Goal: Find specific page/section: Find specific page/section

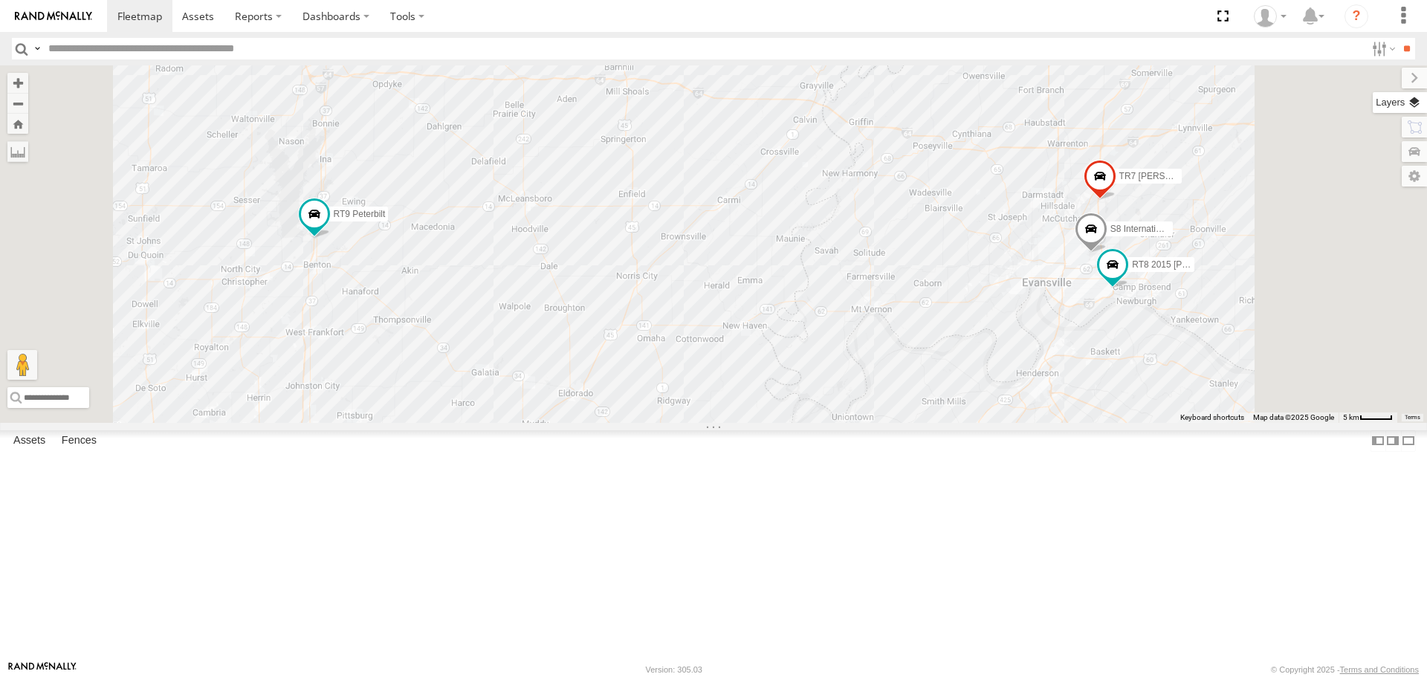
click at [1420, 100] on label at bounding box center [1400, 102] width 54 height 21
click at [0, 0] on span "Basemaps" at bounding box center [0, 0] width 0 height 0
click at [0, 0] on span "Satellite + Roadmap" at bounding box center [0, 0] width 0 height 0
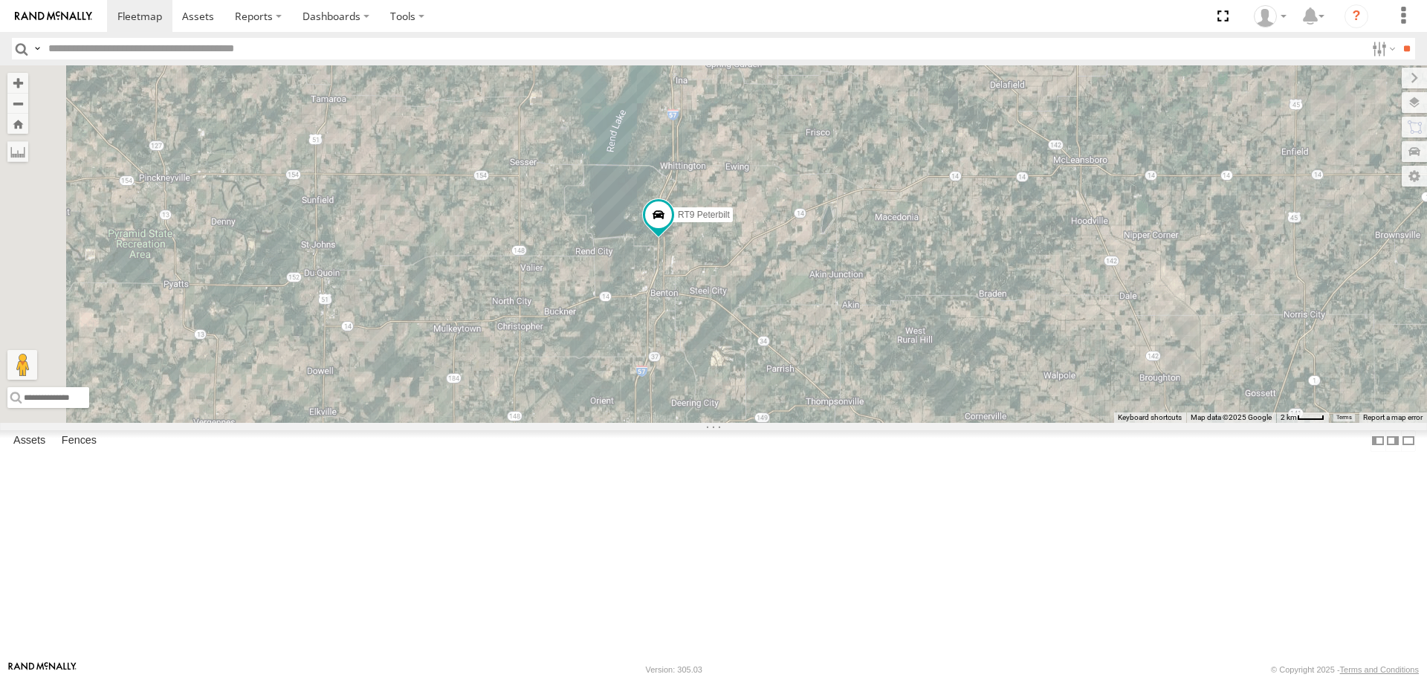
drag, startPoint x: 503, startPoint y: 365, endPoint x: 885, endPoint y: 365, distance: 382.8
click at [885, 365] on div "TR7 [PERSON_NAME] DM6905 RT8 2015 [PERSON_NAME] S8 International 4300 RT9 Peter…" at bounding box center [713, 243] width 1427 height 357
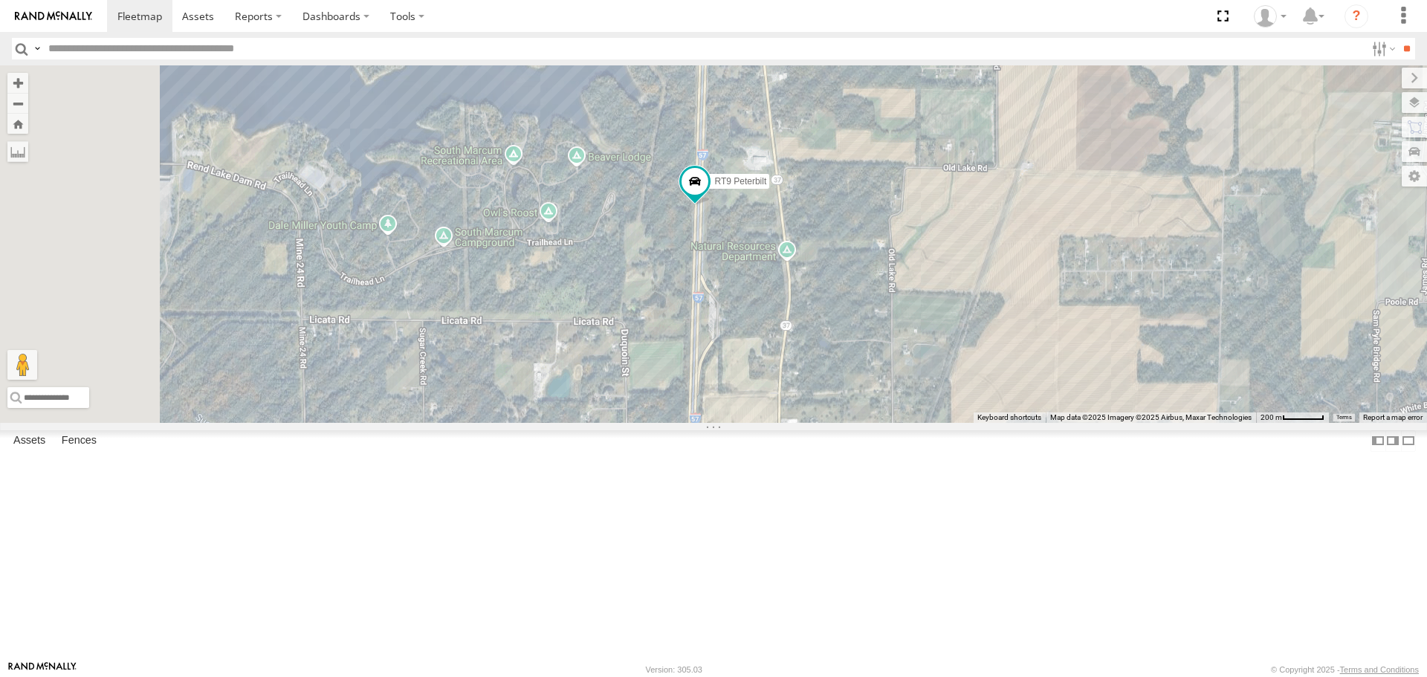
drag, startPoint x: 590, startPoint y: 277, endPoint x: 1227, endPoint y: 402, distance: 649.9
click at [1227, 402] on div "TR7 [PERSON_NAME] DM6905 RT8 2015 [PERSON_NAME] S8 International 4300 RT9 Peter…" at bounding box center [713, 243] width 1427 height 357
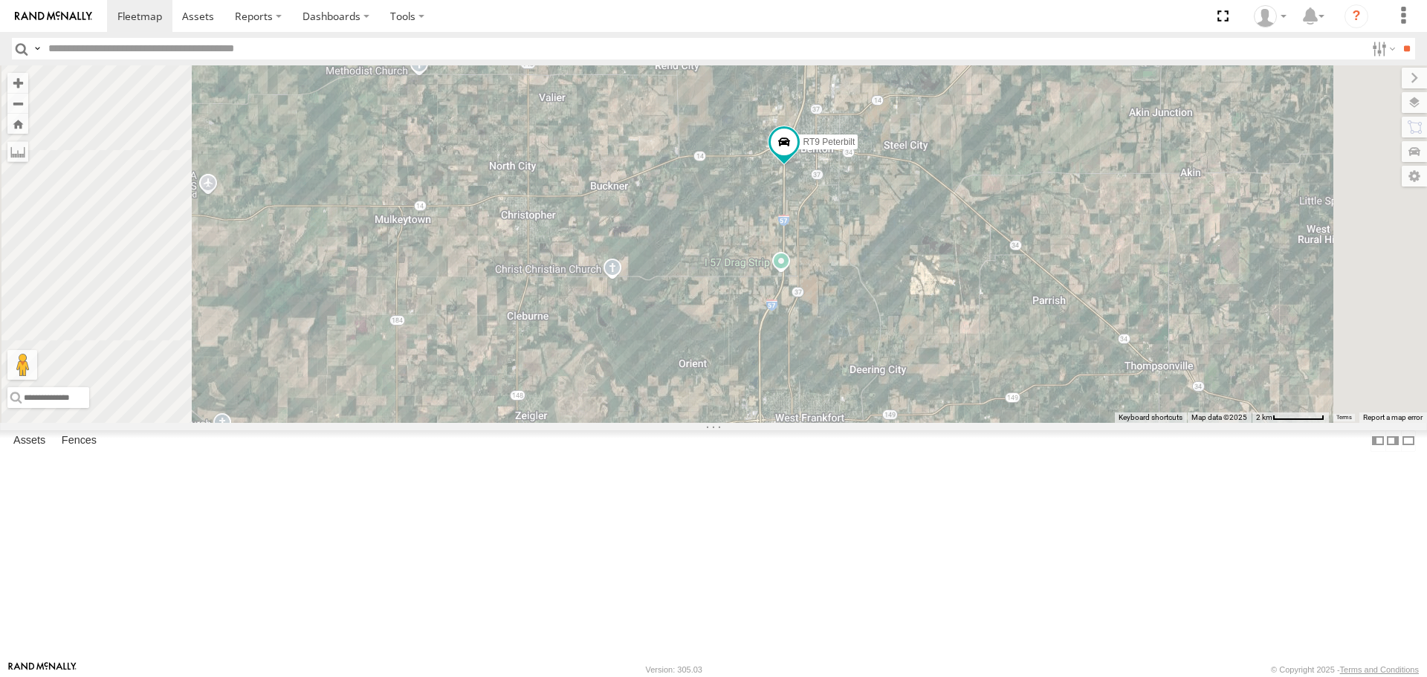
drag, startPoint x: 1042, startPoint y: 590, endPoint x: 1056, endPoint y: 226, distance: 364.5
click at [1056, 226] on div "TR7 [PERSON_NAME] DM6905 RT8 2015 [PERSON_NAME] S8 International 4300 RT9 Peter…" at bounding box center [713, 243] width 1427 height 357
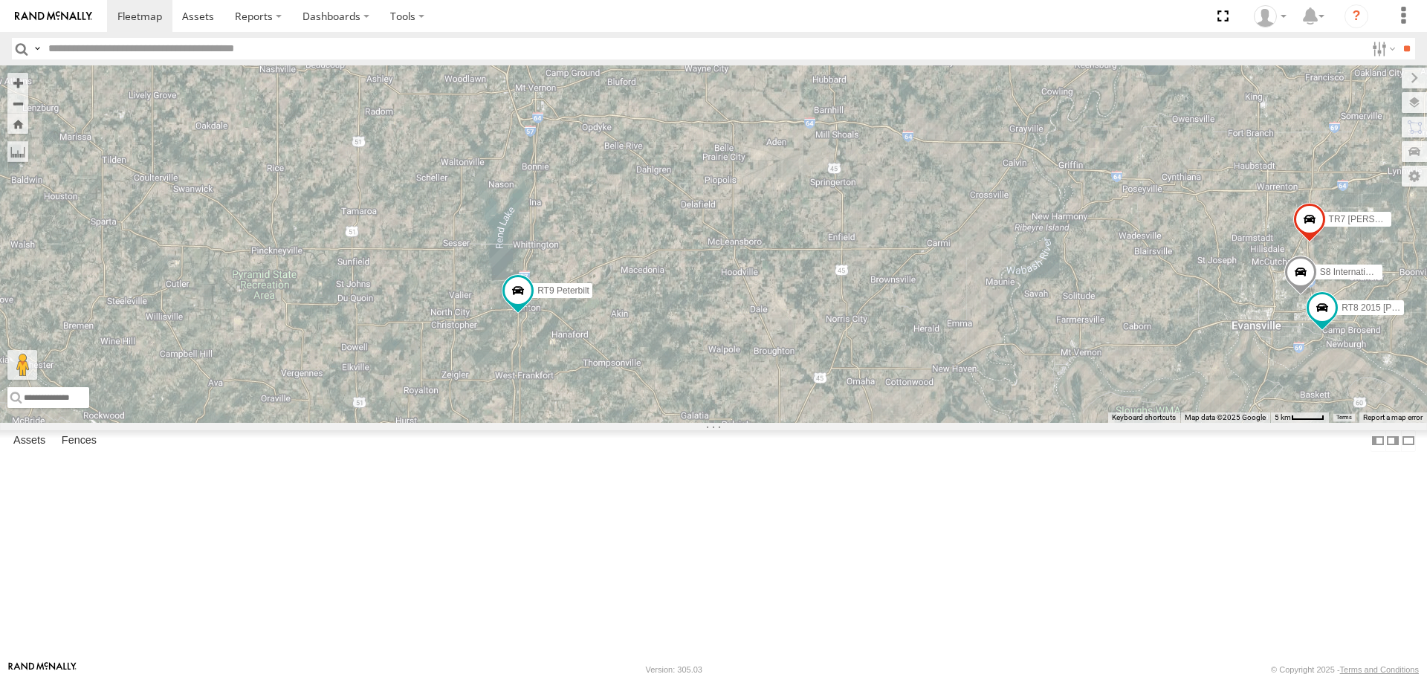
drag, startPoint x: 1072, startPoint y: 416, endPoint x: 737, endPoint y: 520, distance: 351.1
click at [737, 422] on div "TR7 [PERSON_NAME] DM6905 RT8 2015 [PERSON_NAME] S8 International 4300 RT9 Peter…" at bounding box center [713, 243] width 1427 height 357
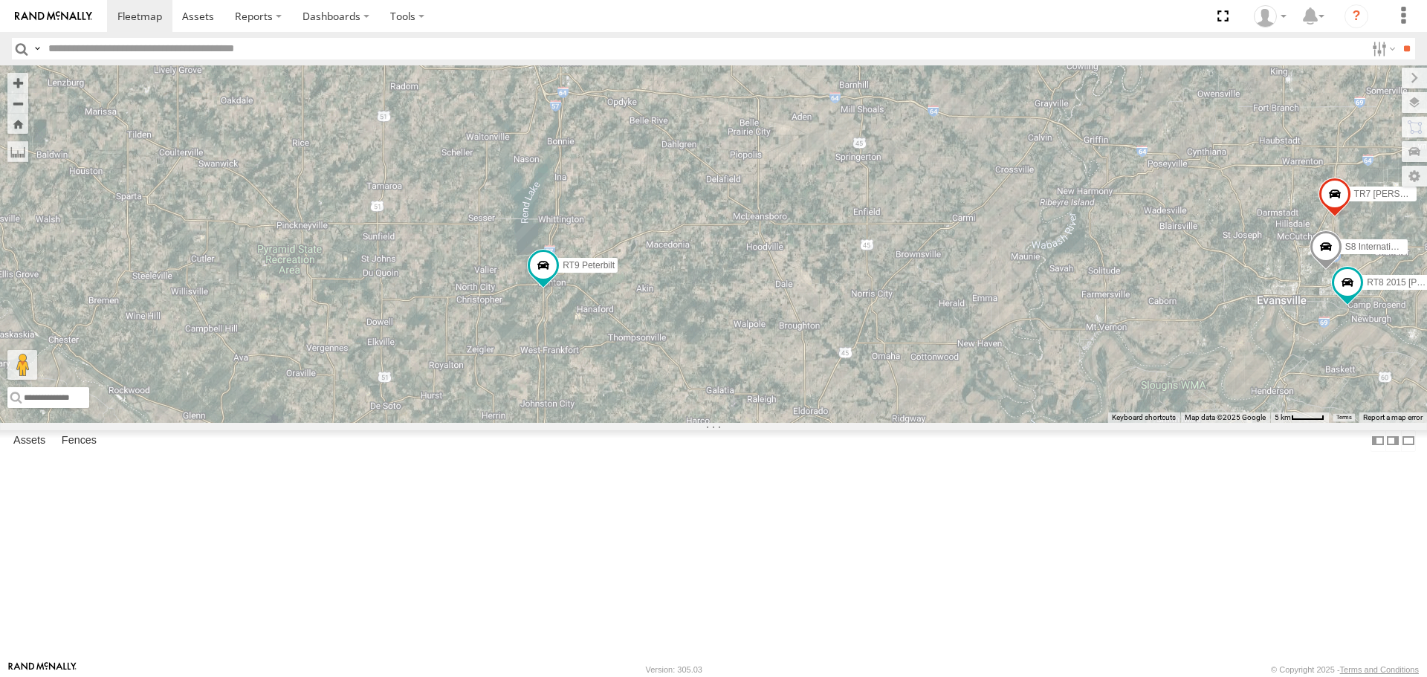
drag, startPoint x: 678, startPoint y: 468, endPoint x: 705, endPoint y: 443, distance: 36.8
click at [705, 422] on div "TR7 [PERSON_NAME] DM6905 RT8 2015 [PERSON_NAME] S8 International 4300 RT9 Peter…" at bounding box center [713, 243] width 1427 height 357
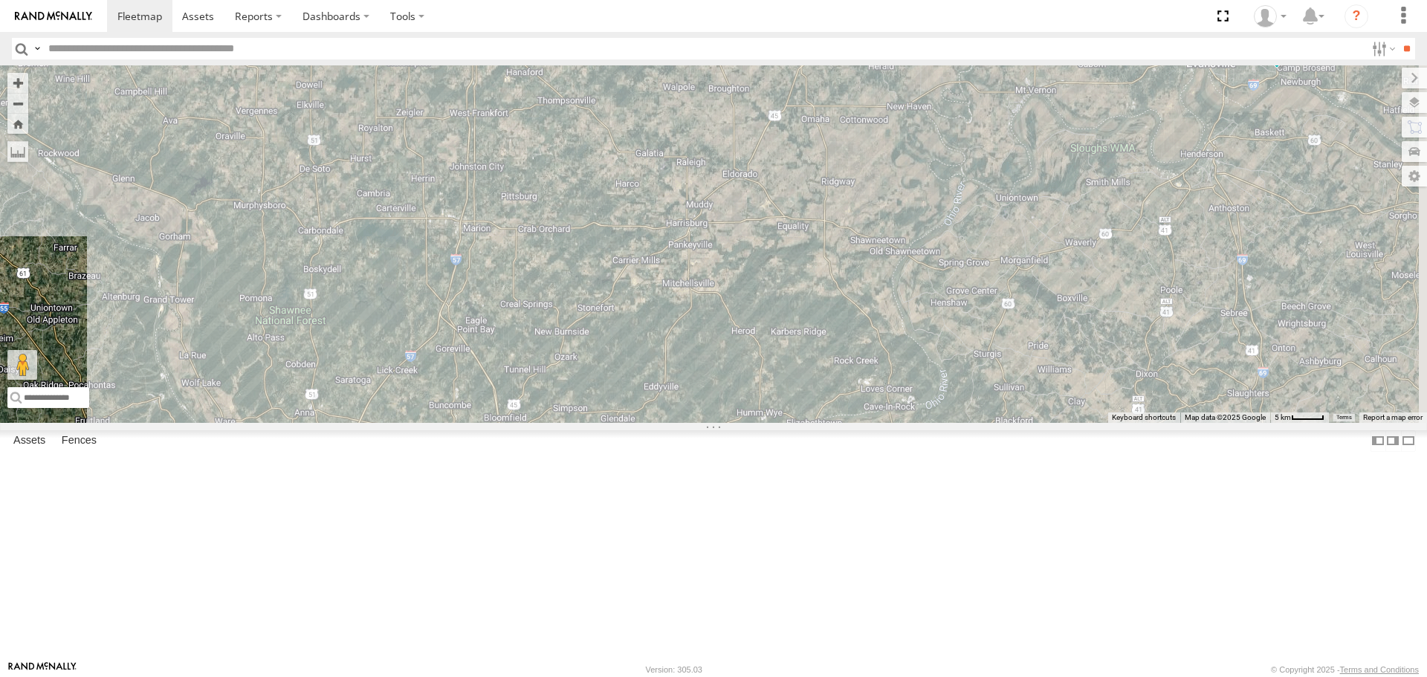
drag, startPoint x: 928, startPoint y: 544, endPoint x: 857, endPoint y: 299, distance: 255.5
click at [857, 299] on div "TR7 [PERSON_NAME] DM6905 RT8 2015 [PERSON_NAME] S8 International 4300 RT9 Peter…" at bounding box center [713, 243] width 1427 height 357
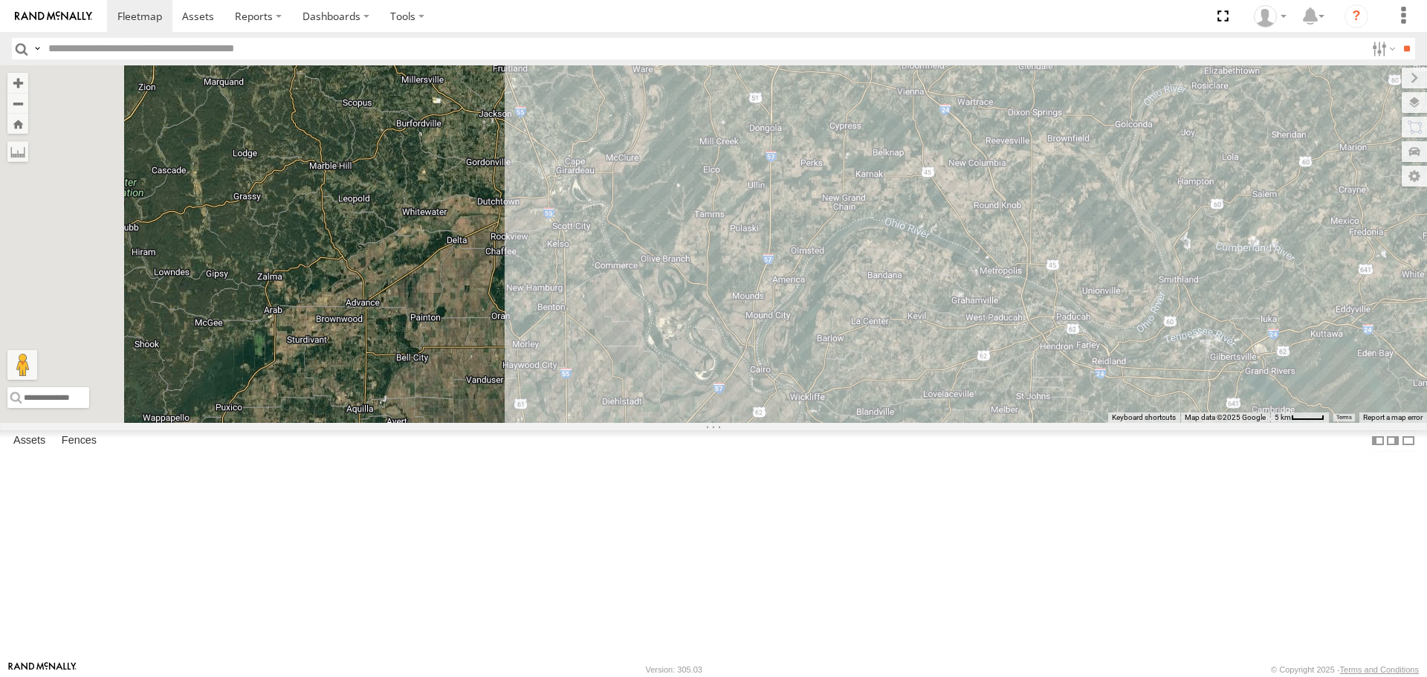
drag, startPoint x: 723, startPoint y: 531, endPoint x: 1140, endPoint y: 176, distance: 548.0
click at [1140, 176] on div "TR7 [PERSON_NAME] DM6905 RT8 2015 [PERSON_NAME] S8 International 4300 RT9 Peter…" at bounding box center [713, 243] width 1427 height 357
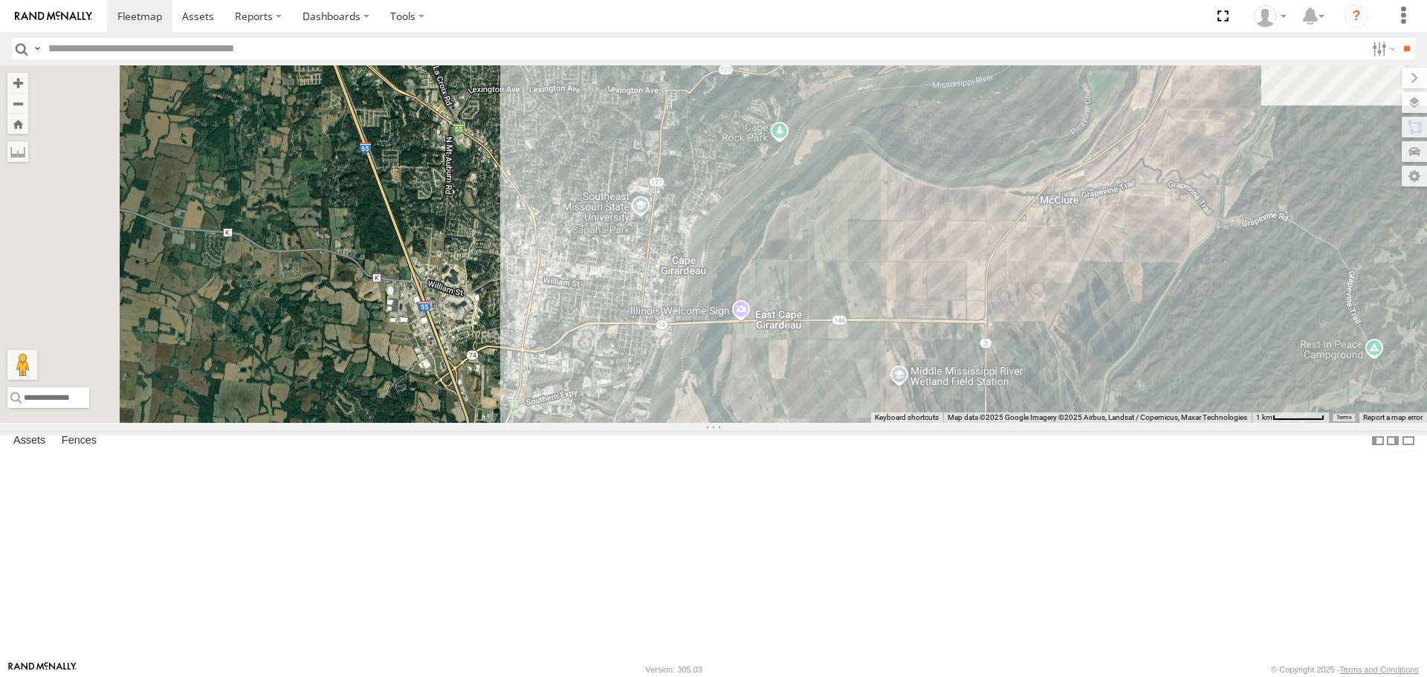
drag, startPoint x: 667, startPoint y: 331, endPoint x: 871, endPoint y: 500, distance: 265.1
click at [871, 422] on div "TR7 [PERSON_NAME] DM6905 RT8 2015 [PERSON_NAME] S8 International 4300 RT9 Peter…" at bounding box center [713, 243] width 1427 height 357
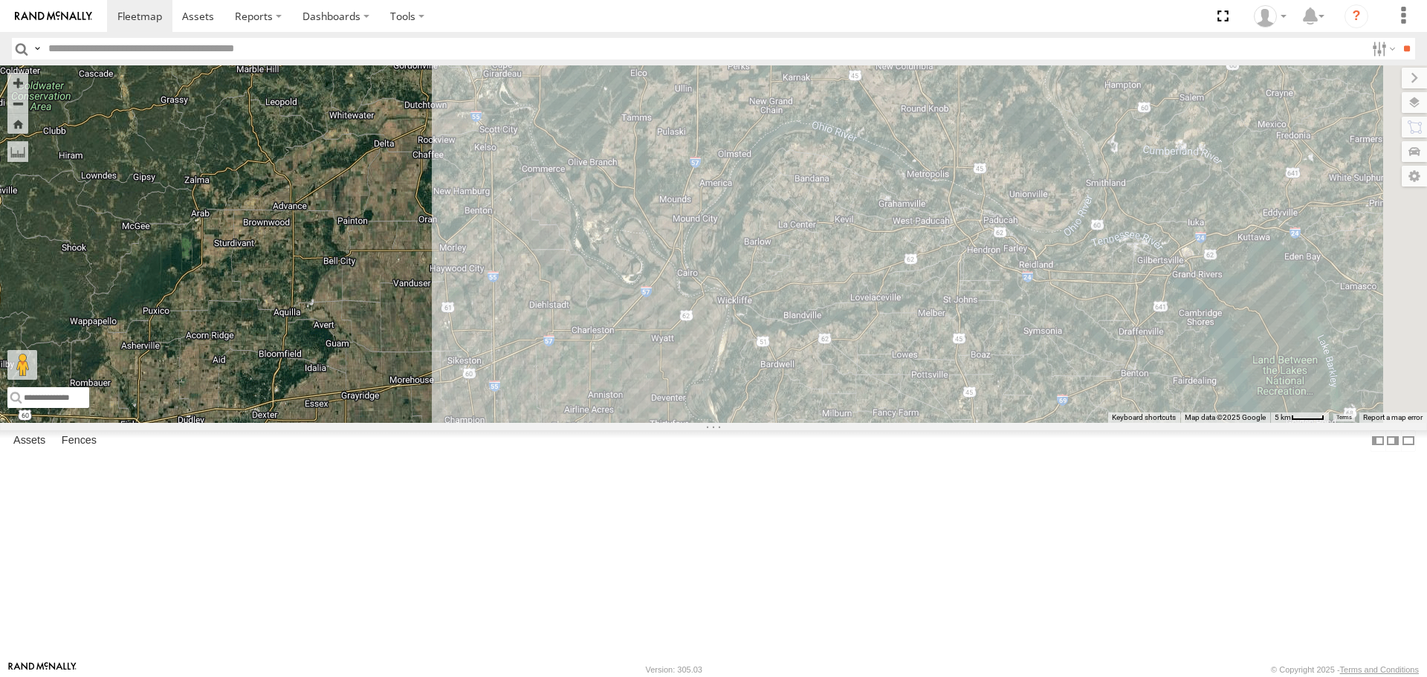
drag, startPoint x: 985, startPoint y: 538, endPoint x: 804, endPoint y: 241, distance: 348.3
click at [804, 241] on div "TR7 [PERSON_NAME] DM6905 RT8 2015 [PERSON_NAME] S8 International 4300 RT9 Peter…" at bounding box center [713, 243] width 1427 height 357
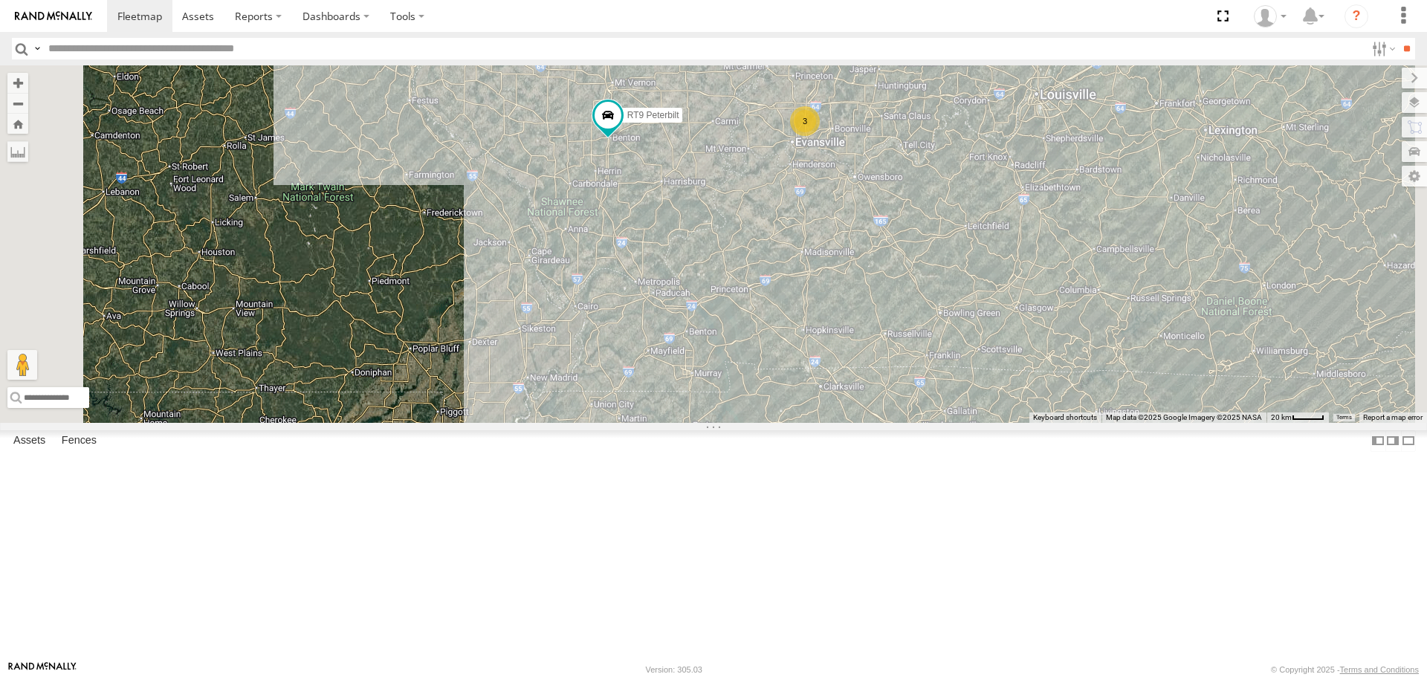
drag, startPoint x: 807, startPoint y: 300, endPoint x: 746, endPoint y: 448, distance: 160.0
click at [746, 422] on div "RT9 Peterbilt 3" at bounding box center [713, 243] width 1427 height 357
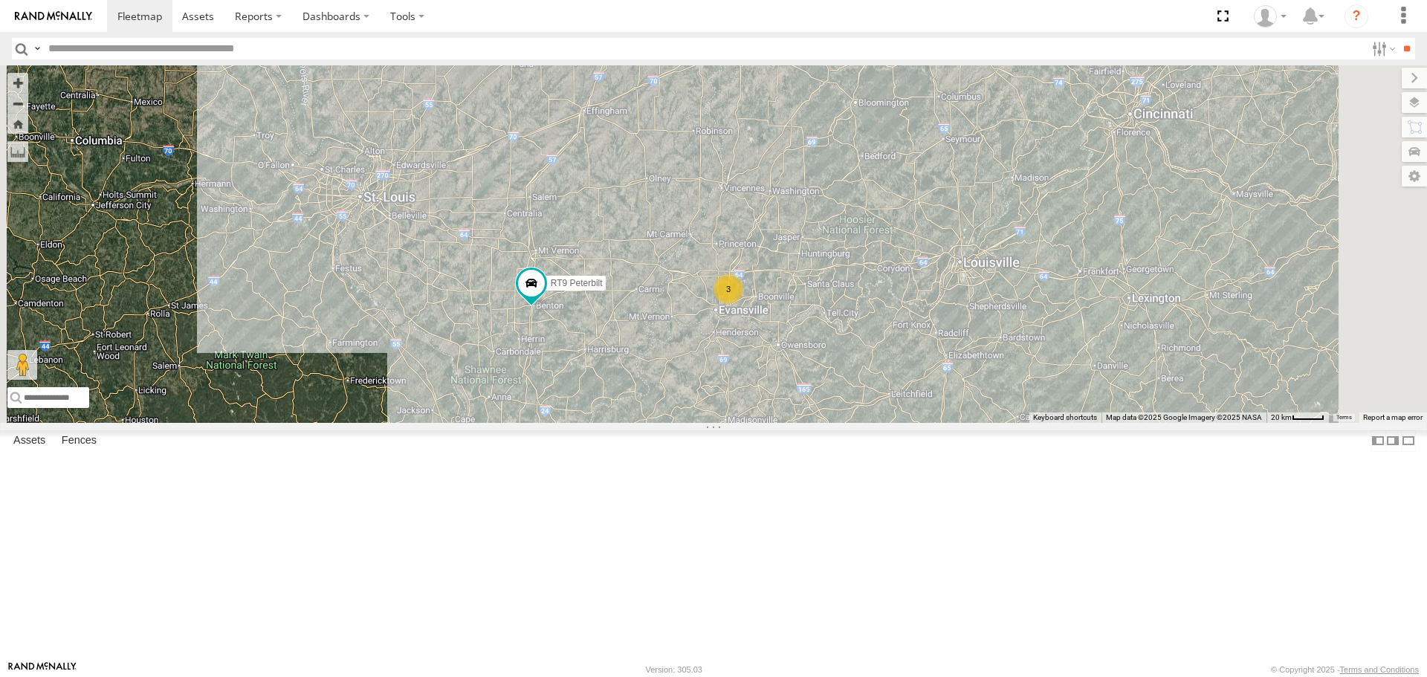
drag, startPoint x: 821, startPoint y: 287, endPoint x: 744, endPoint y: 457, distance: 186.7
click at [744, 422] on div "RT9 Peterbilt 3" at bounding box center [713, 243] width 1427 height 357
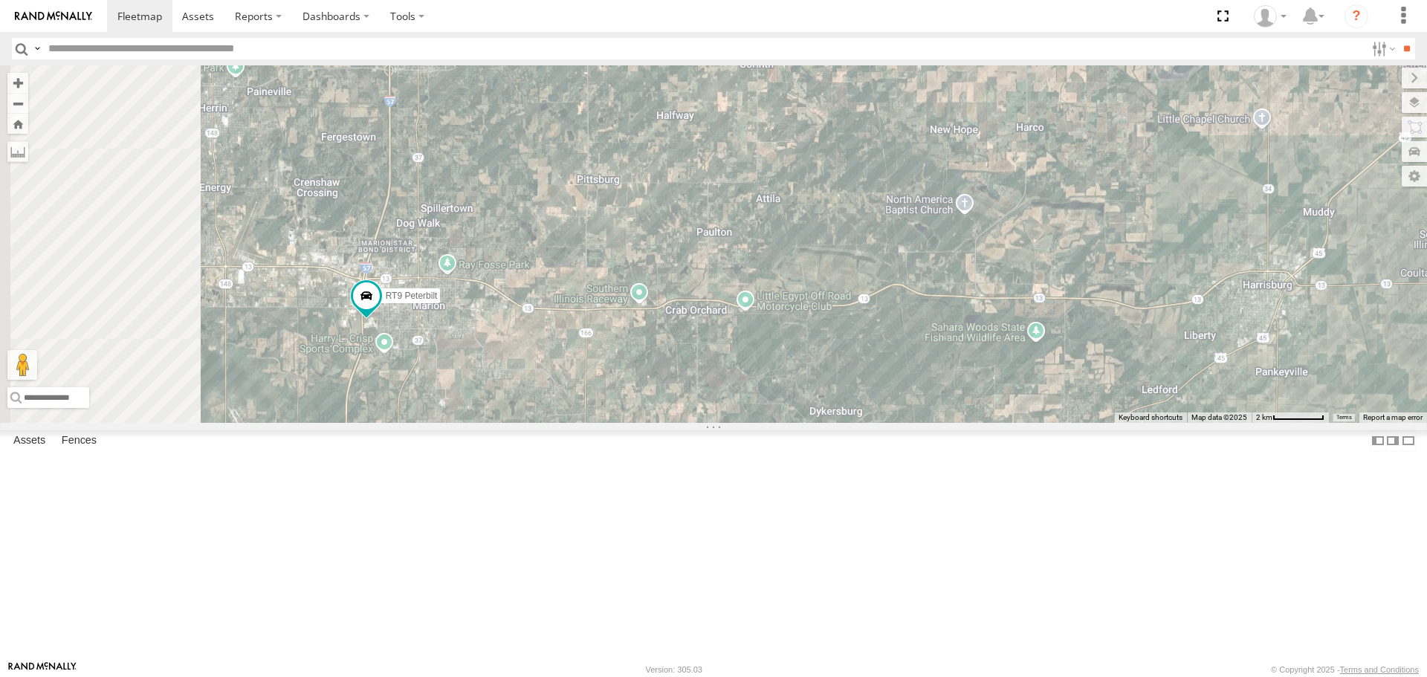
drag, startPoint x: 546, startPoint y: 583, endPoint x: 724, endPoint y: 443, distance: 226.6
click at [724, 422] on div "TR7 [PERSON_NAME] DM6905 RT9 Peterbilt" at bounding box center [713, 243] width 1427 height 357
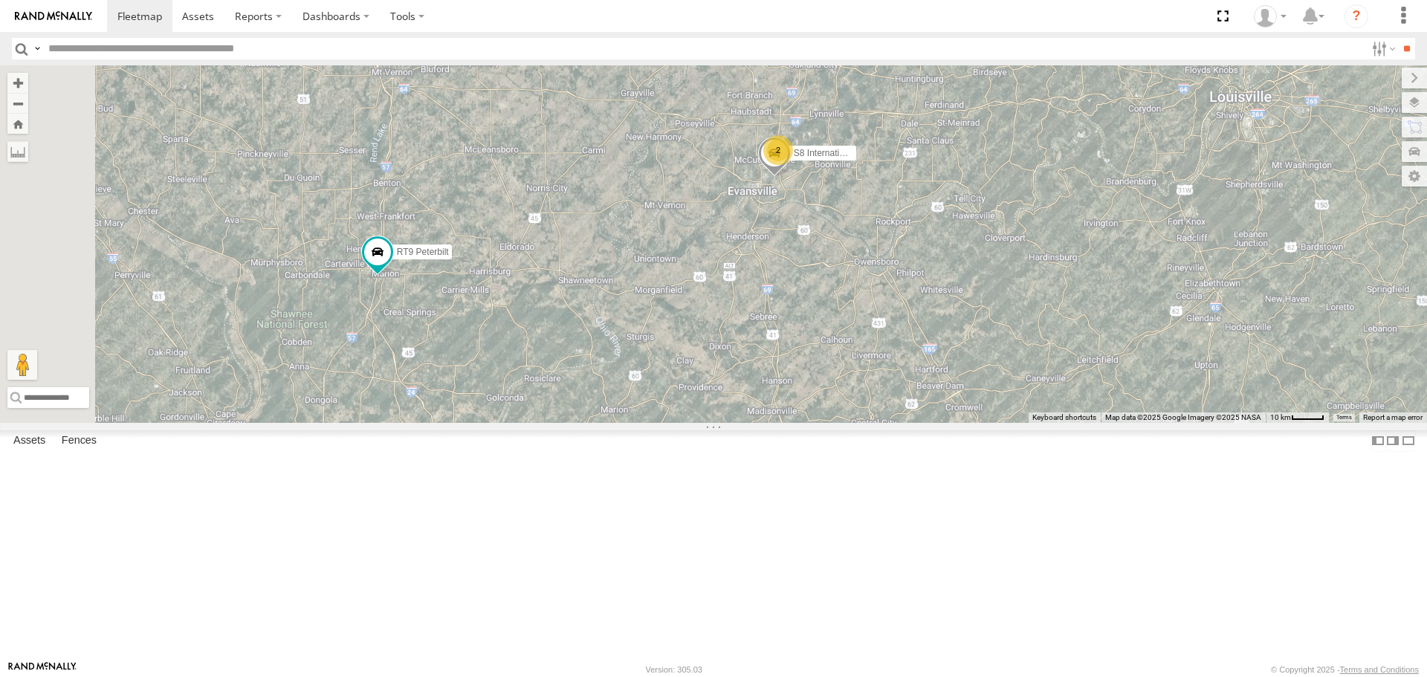
drag, startPoint x: 941, startPoint y: 311, endPoint x: 914, endPoint y: 323, distance: 29.7
click at [914, 323] on div "RT9 Peterbilt S8 International 4300 2" at bounding box center [713, 243] width 1427 height 357
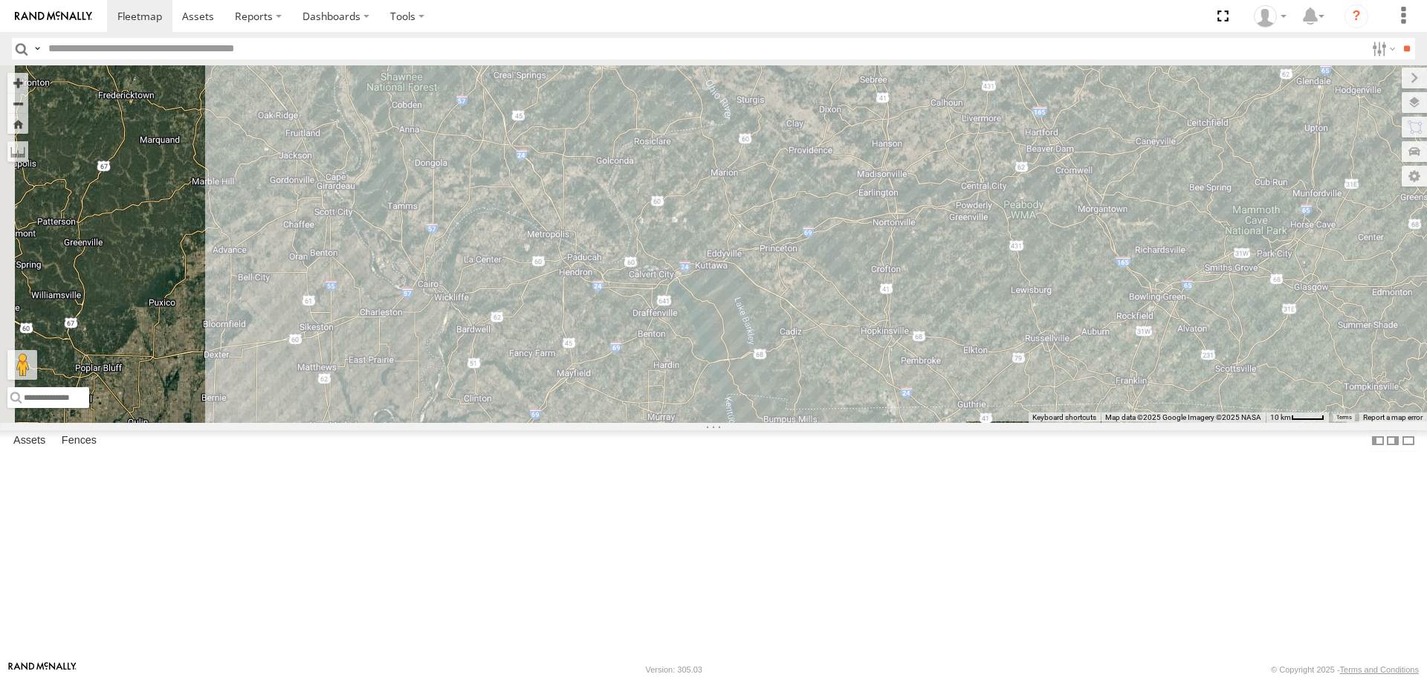
drag, startPoint x: 786, startPoint y: 553, endPoint x: 897, endPoint y: 314, distance: 264.1
click at [897, 314] on div "RT9 Peterbilt S8 International 4300 2" at bounding box center [713, 243] width 1427 height 357
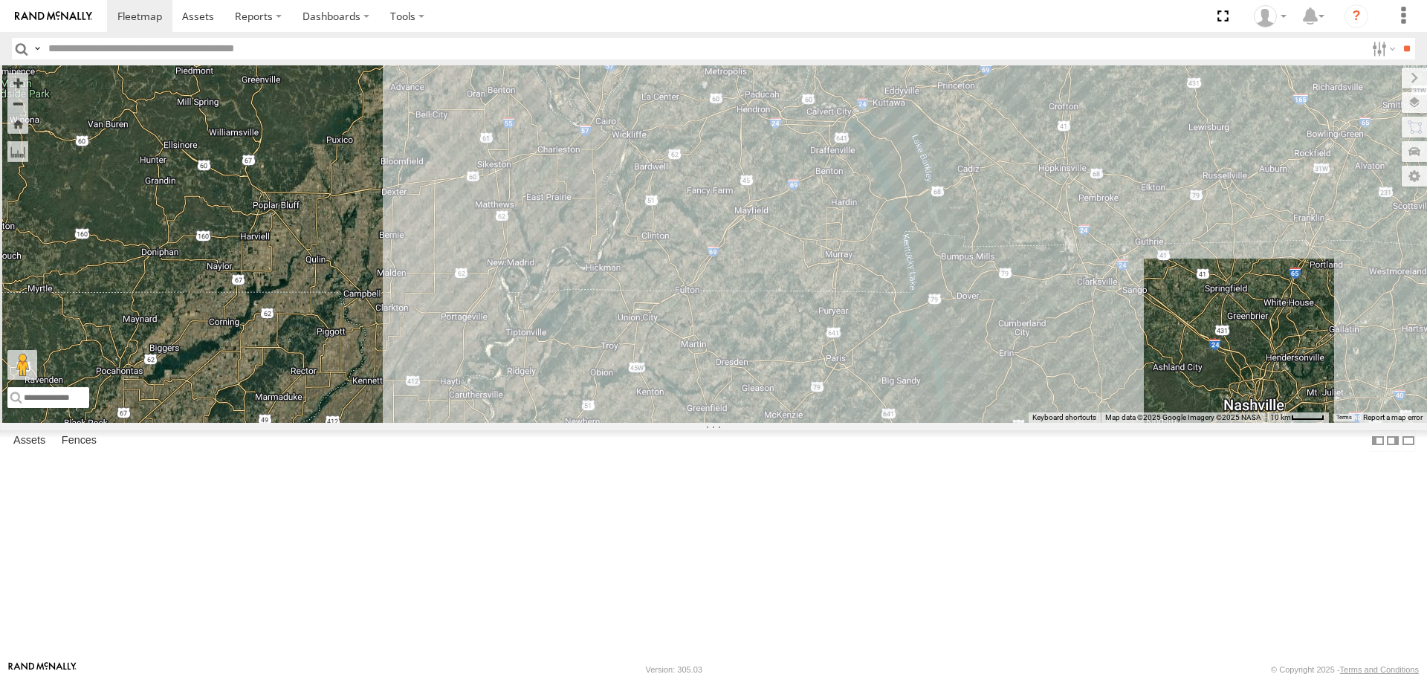
drag, startPoint x: 679, startPoint y: 488, endPoint x: 863, endPoint y: 323, distance: 246.9
click at [863, 323] on div "RT9 Peterbilt S8 International 4300 2" at bounding box center [713, 243] width 1427 height 357
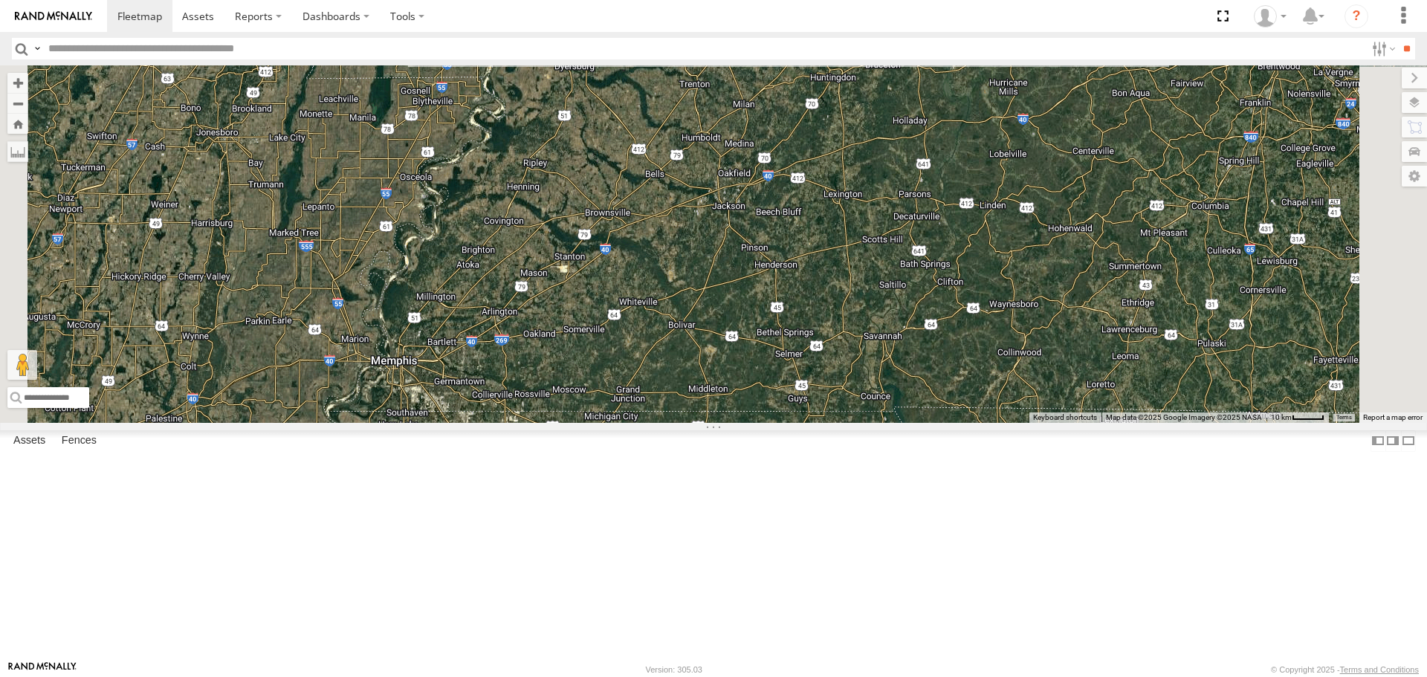
drag, startPoint x: 829, startPoint y: 571, endPoint x: 855, endPoint y: 206, distance: 365.9
click at [855, 206] on div "RT9 Peterbilt S8 International 4300 2" at bounding box center [713, 243] width 1427 height 357
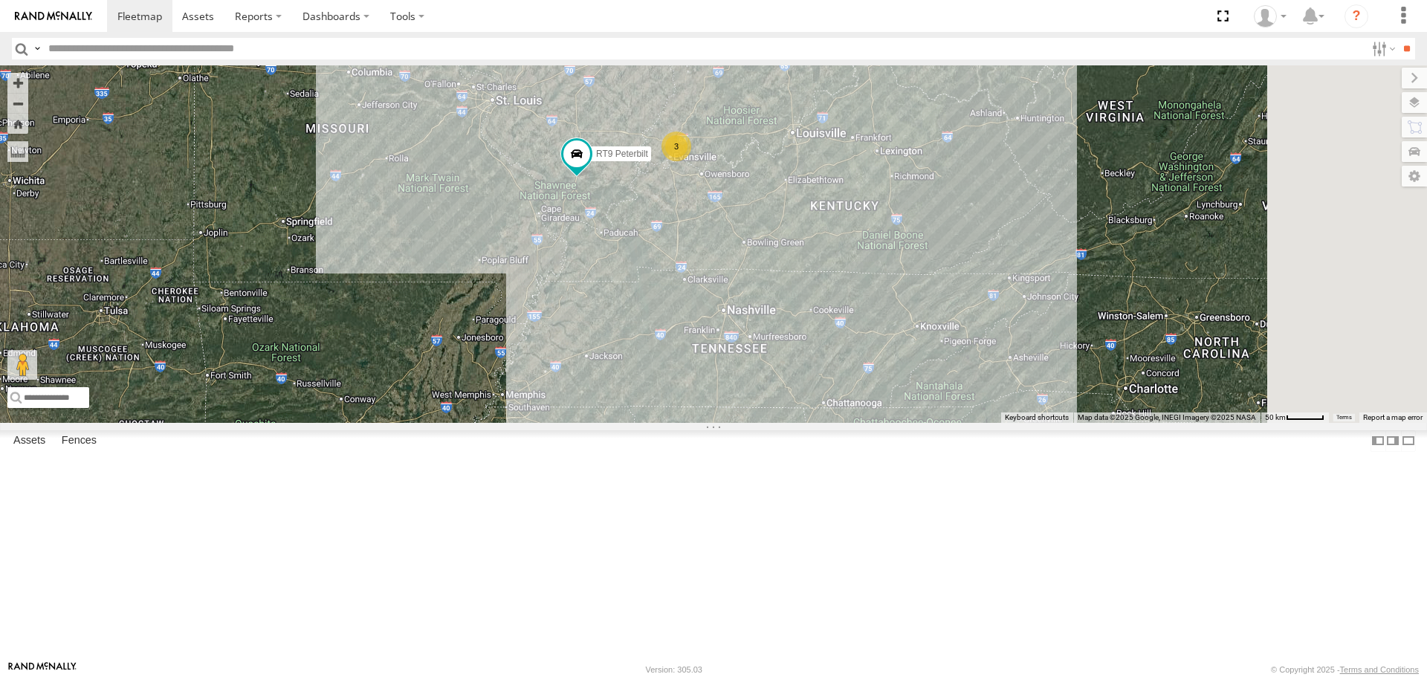
drag, startPoint x: 920, startPoint y: 289, endPoint x: 818, endPoint y: 450, distance: 189.8
click at [818, 422] on div "RT9 Peterbilt 3" at bounding box center [713, 243] width 1427 height 357
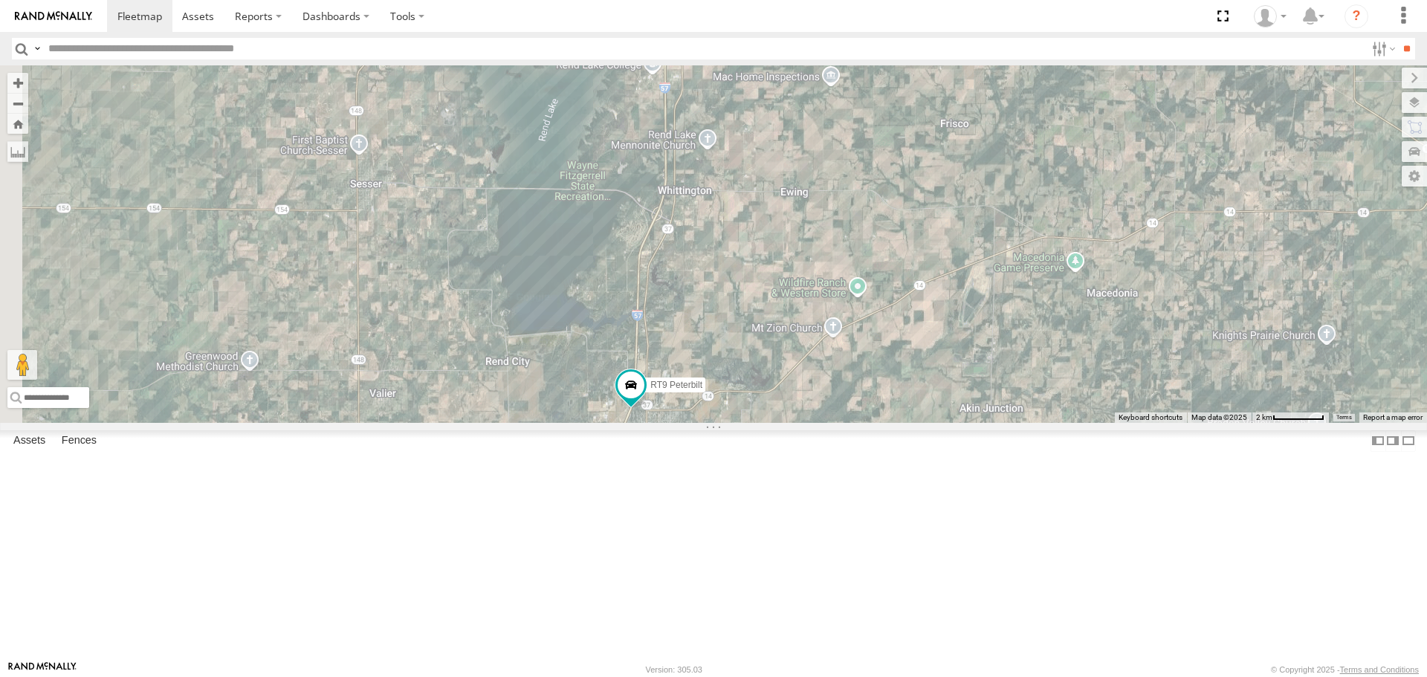
drag, startPoint x: 479, startPoint y: 321, endPoint x: 838, endPoint y: 417, distance: 371.6
click at [838, 417] on div "S8 International 4300 RT9 Peterbilt" at bounding box center [713, 243] width 1427 height 357
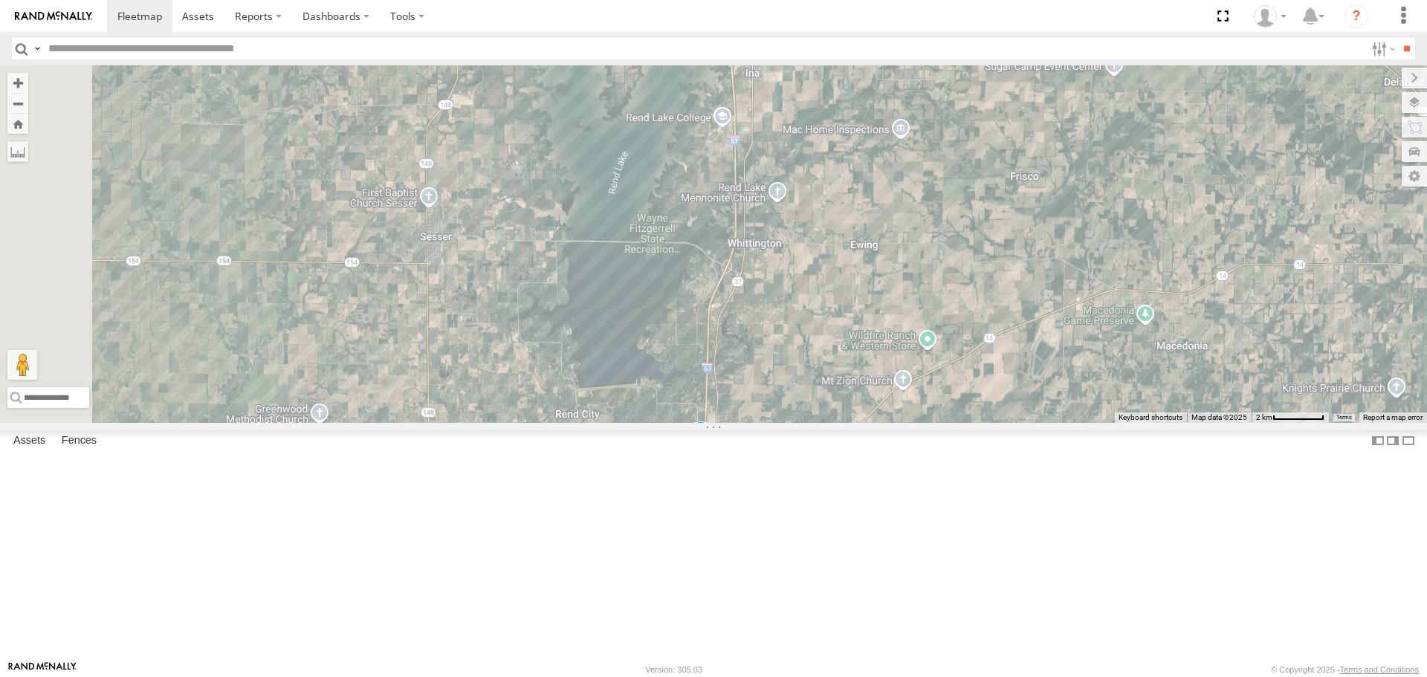
drag, startPoint x: 831, startPoint y: 387, endPoint x: 902, endPoint y: 442, distance: 89.7
click at [902, 422] on div "S8 International 4300 RT9 Peterbilt" at bounding box center [713, 243] width 1427 height 357
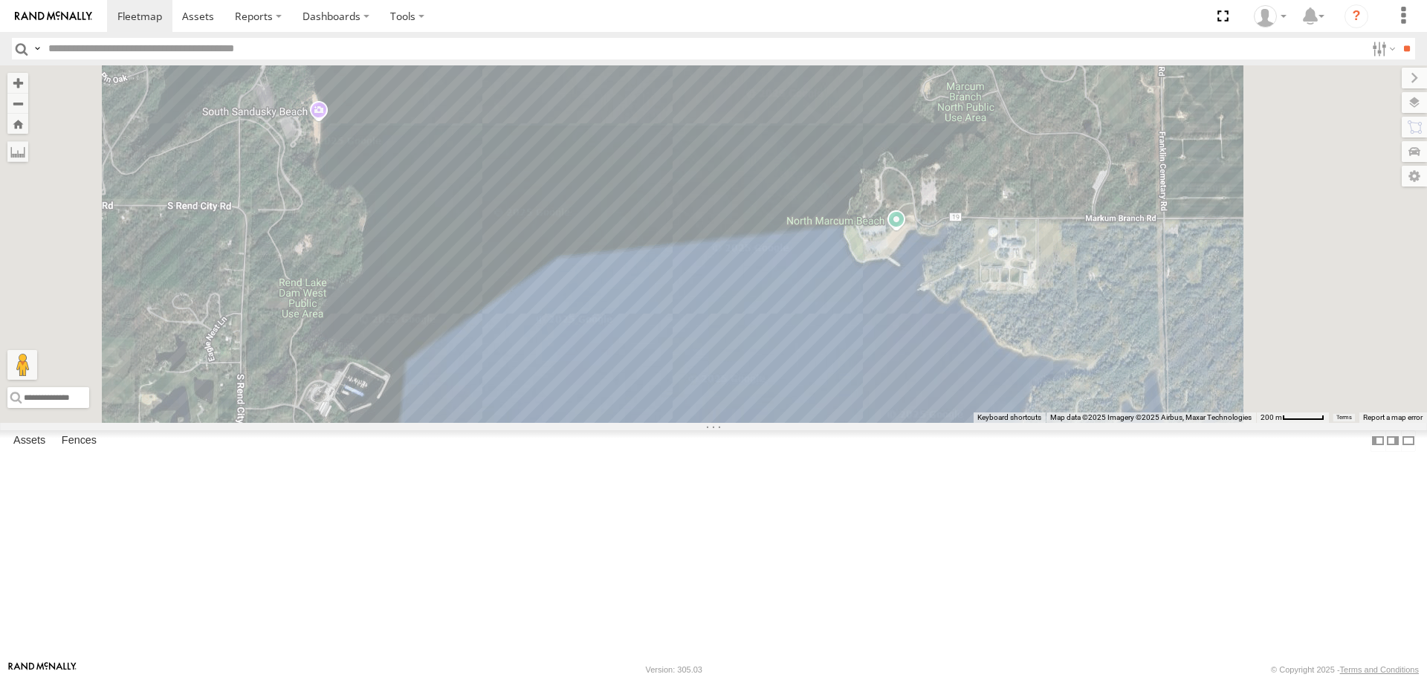
drag, startPoint x: 982, startPoint y: 288, endPoint x: 945, endPoint y: 520, distance: 235.6
click at [945, 422] on div "S8 International 4300 RT9 Peterbilt" at bounding box center [713, 243] width 1427 height 357
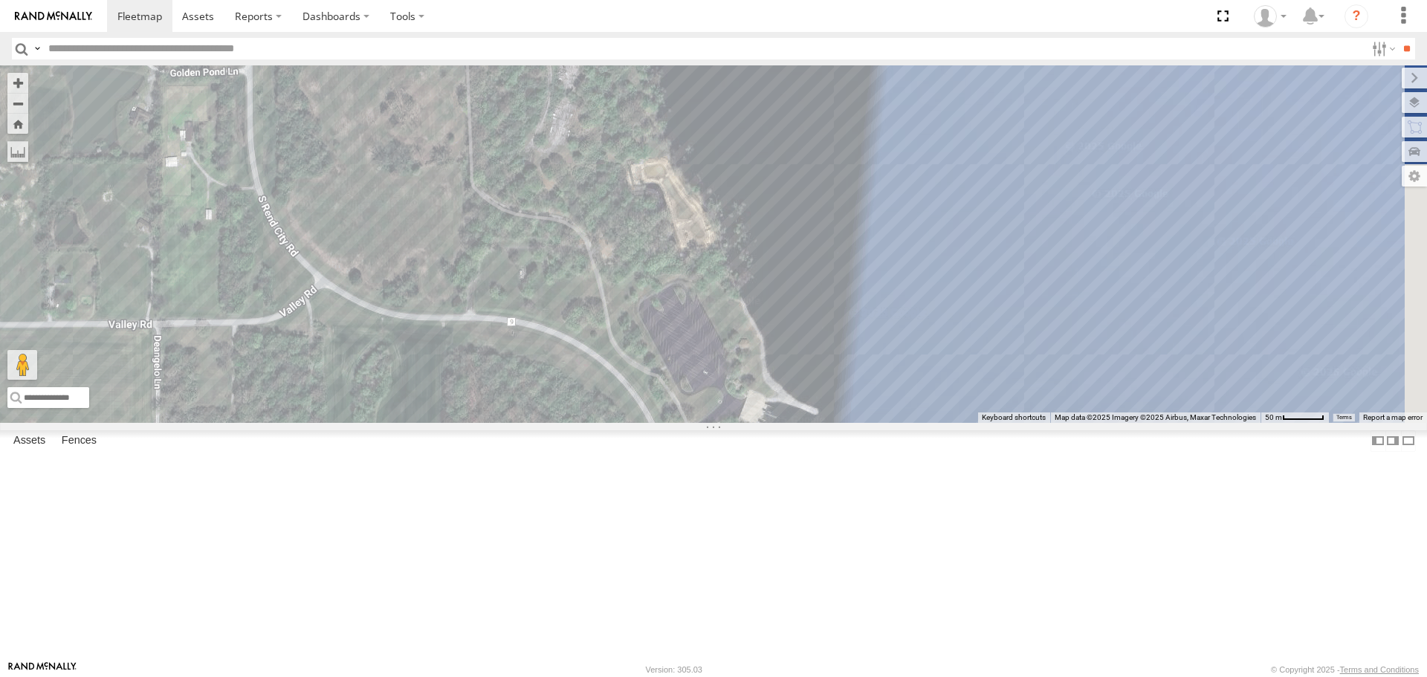
drag, startPoint x: 619, startPoint y: 471, endPoint x: 969, endPoint y: -59, distance: 634.8
click at [969, 0] on html at bounding box center [713, 338] width 1427 height 677
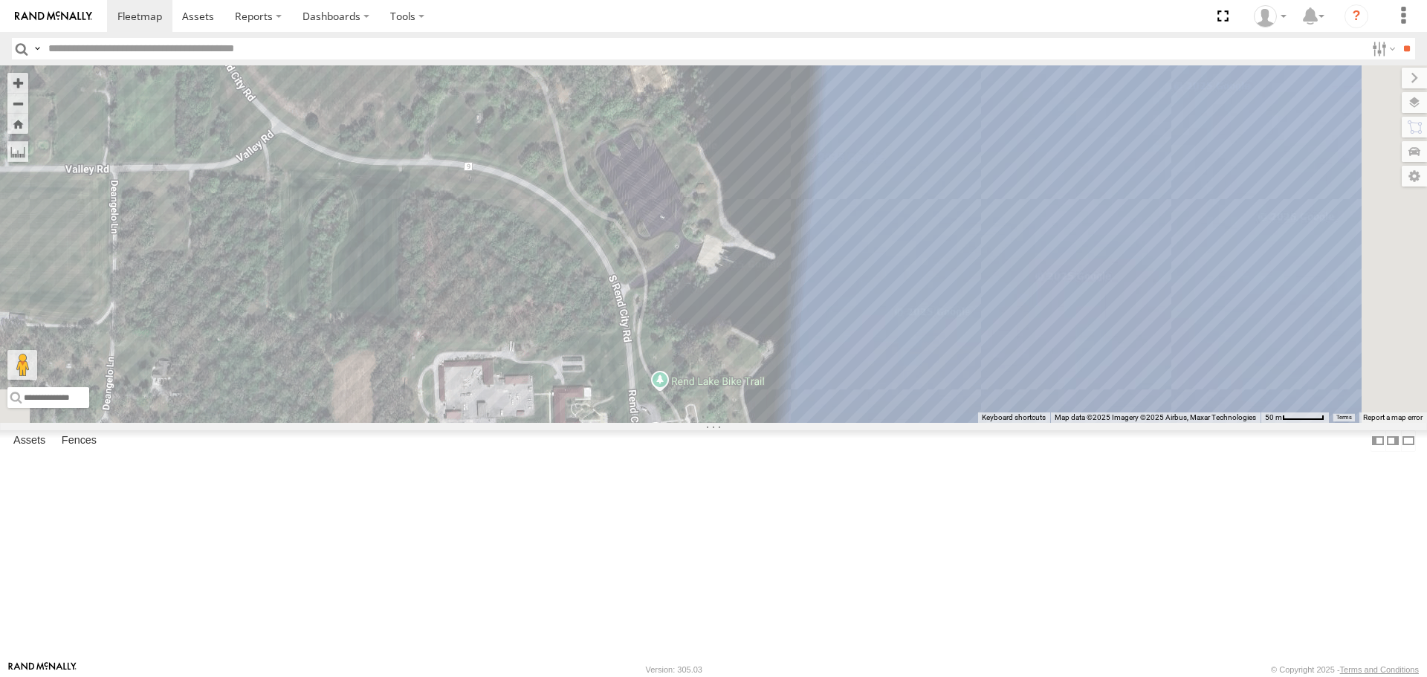
drag, startPoint x: 1135, startPoint y: 464, endPoint x: 1091, endPoint y: 306, distance: 164.3
click at [1091, 306] on div "S8 International 4300 RT9 Peterbilt" at bounding box center [713, 243] width 1427 height 357
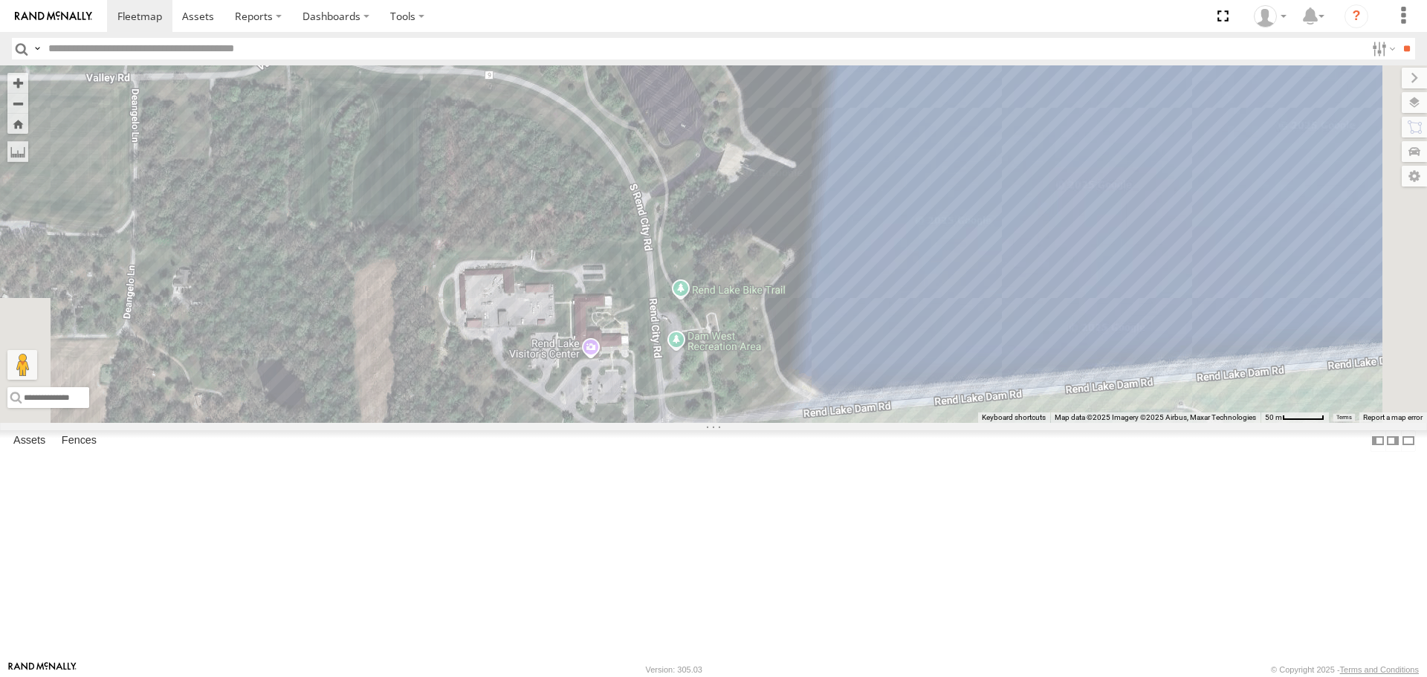
drag, startPoint x: 1073, startPoint y: 559, endPoint x: 1094, endPoint y: 465, distance: 96.8
click at [1094, 422] on div "S8 International 4300 RT9 Peterbilt" at bounding box center [713, 243] width 1427 height 357
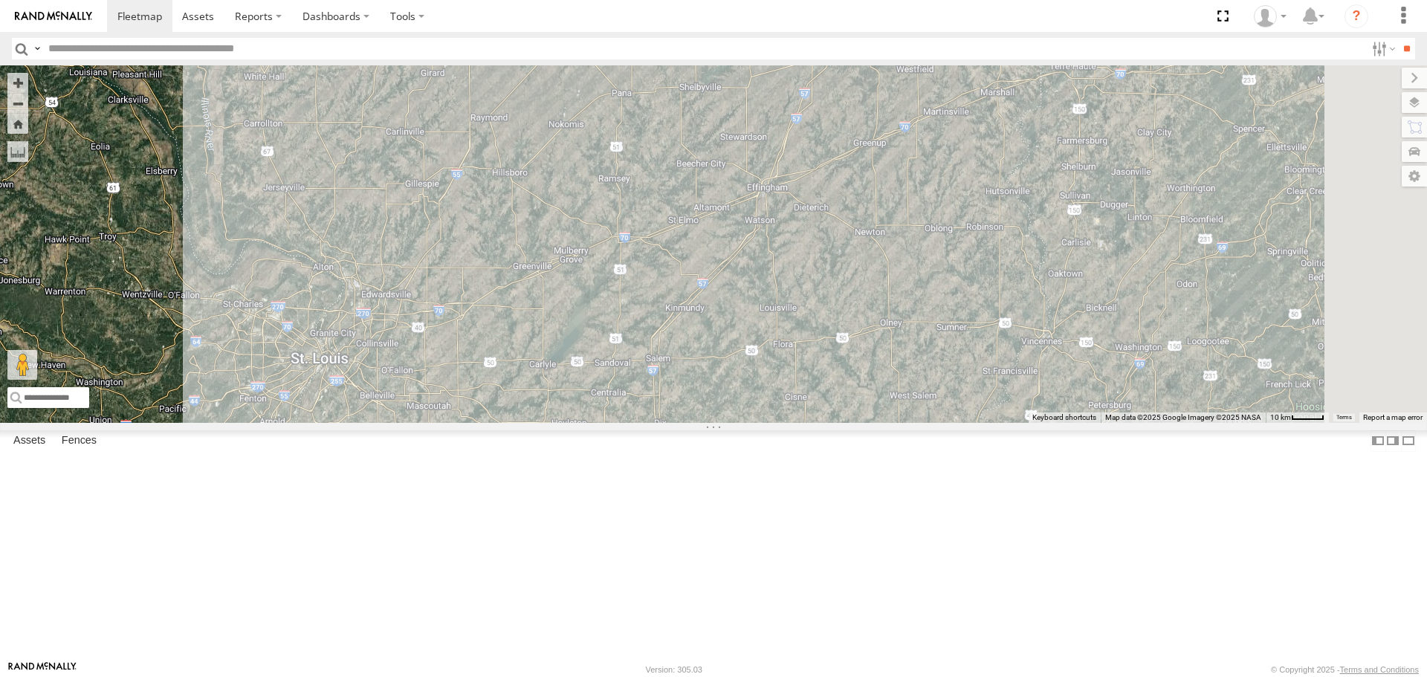
drag, startPoint x: 1008, startPoint y: 256, endPoint x: 927, endPoint y: 476, distance: 234.5
click at [927, 422] on div "S8 International 4300 RT9 Peterbilt 2" at bounding box center [713, 243] width 1427 height 357
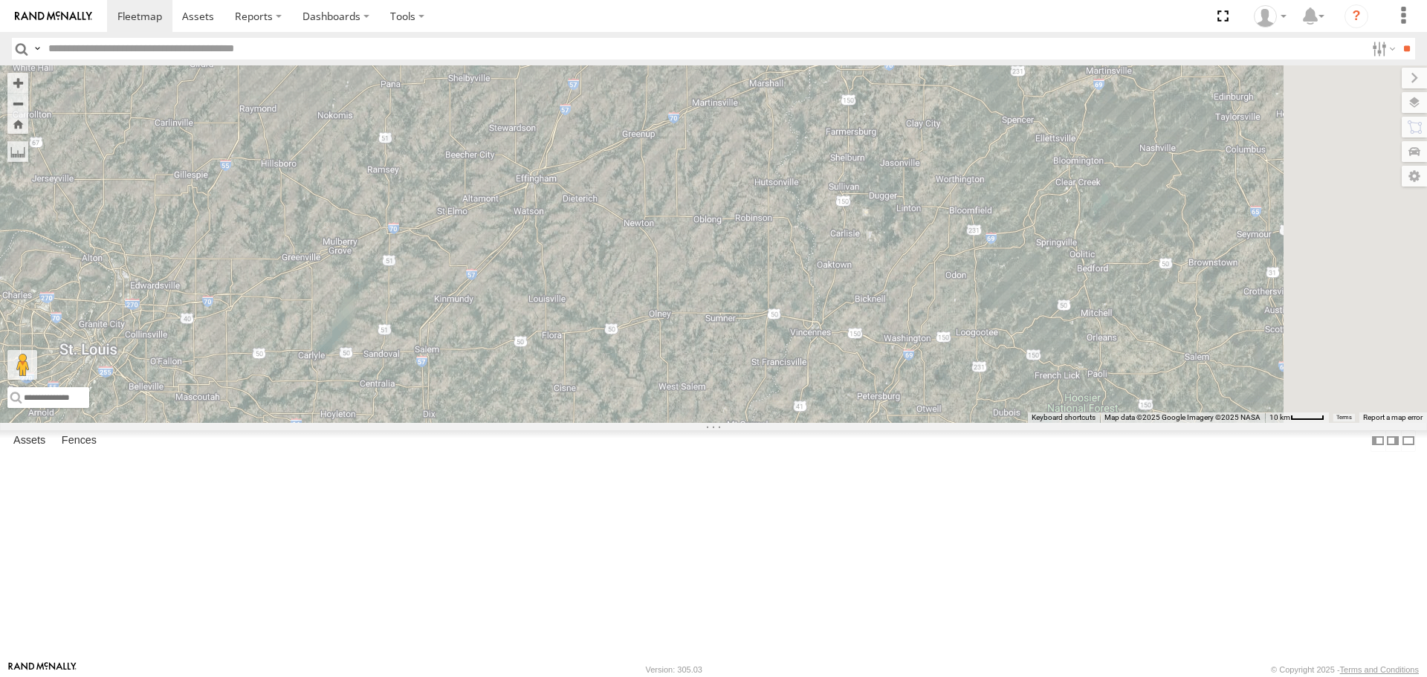
drag, startPoint x: 1143, startPoint y: 406, endPoint x: 910, endPoint y: 397, distance: 232.9
click at [910, 397] on div "S8 International 4300 RT9 Peterbilt 2" at bounding box center [713, 243] width 1427 height 357
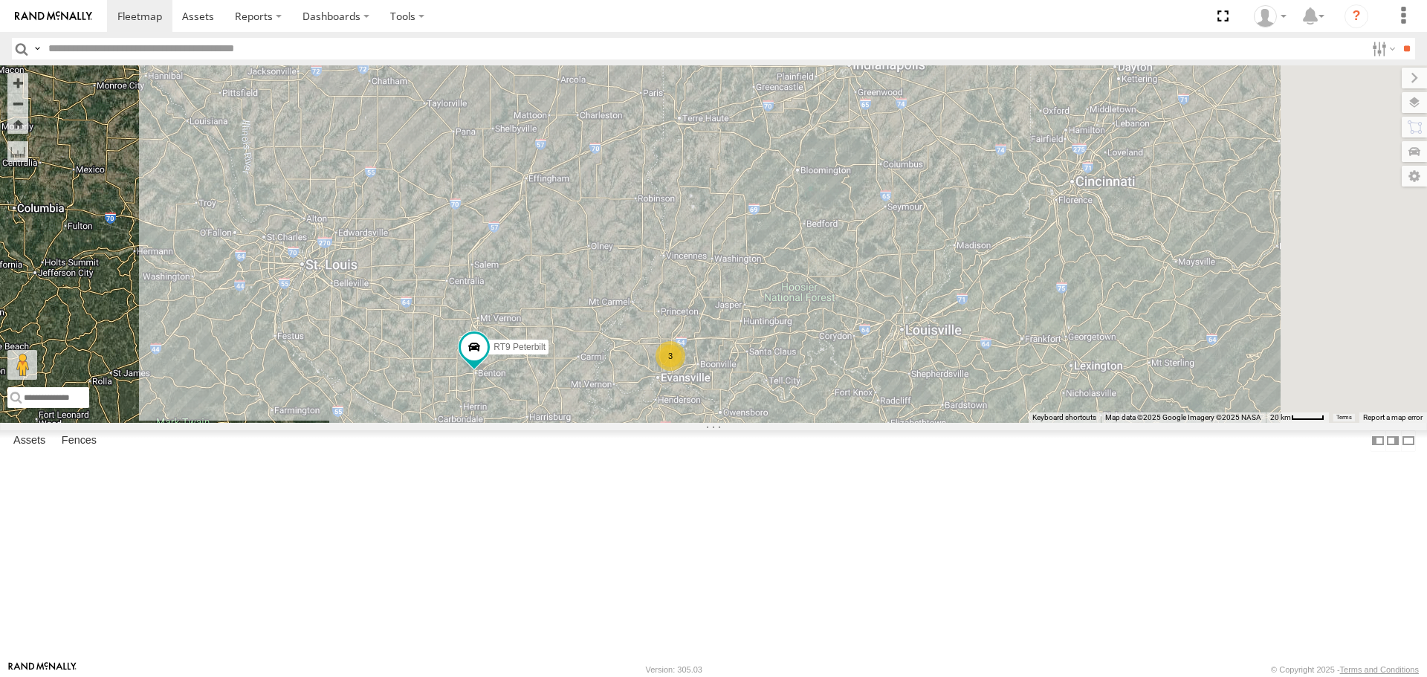
drag, startPoint x: 1063, startPoint y: 456, endPoint x: 960, endPoint y: 405, distance: 115.4
click at [960, 405] on div "RT9 Peterbilt 3" at bounding box center [713, 243] width 1427 height 357
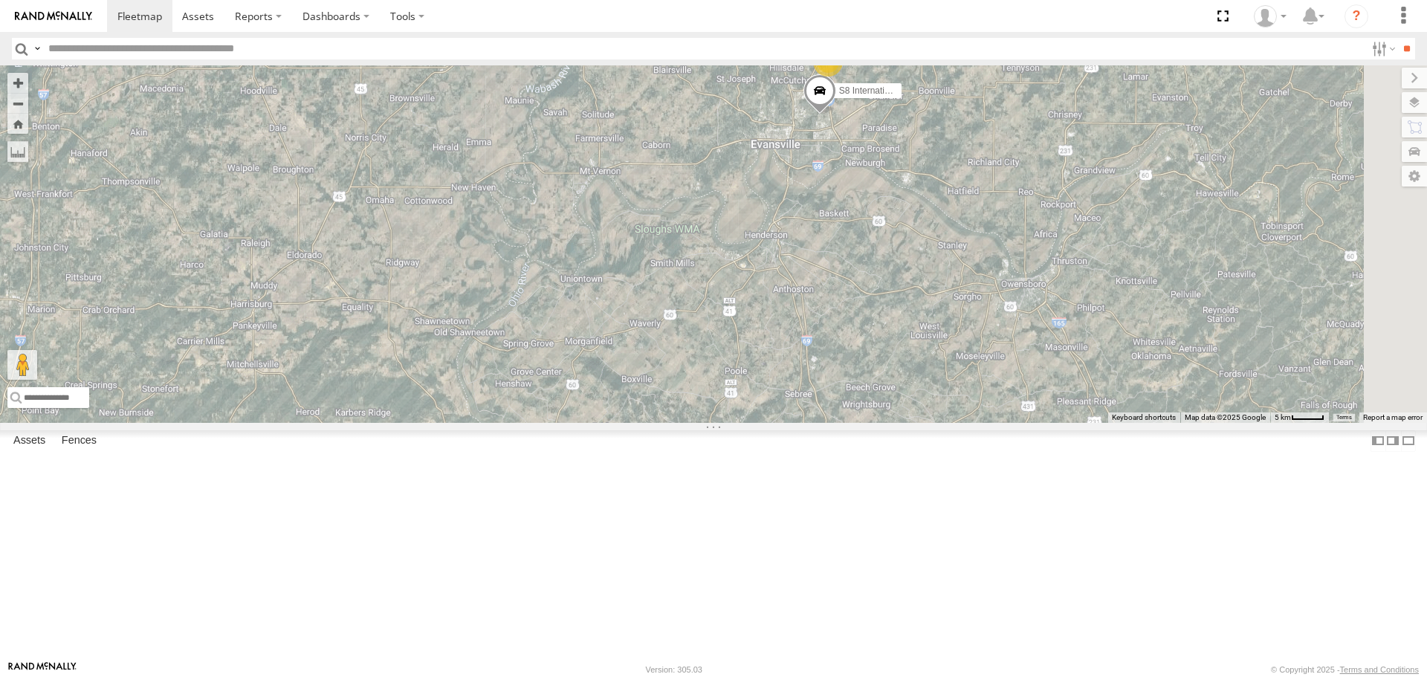
drag, startPoint x: 966, startPoint y: 300, endPoint x: 682, endPoint y: 158, distance: 317.8
click at [682, 158] on div "RT9 Peterbilt 2 S8 International 4300" at bounding box center [713, 243] width 1427 height 357
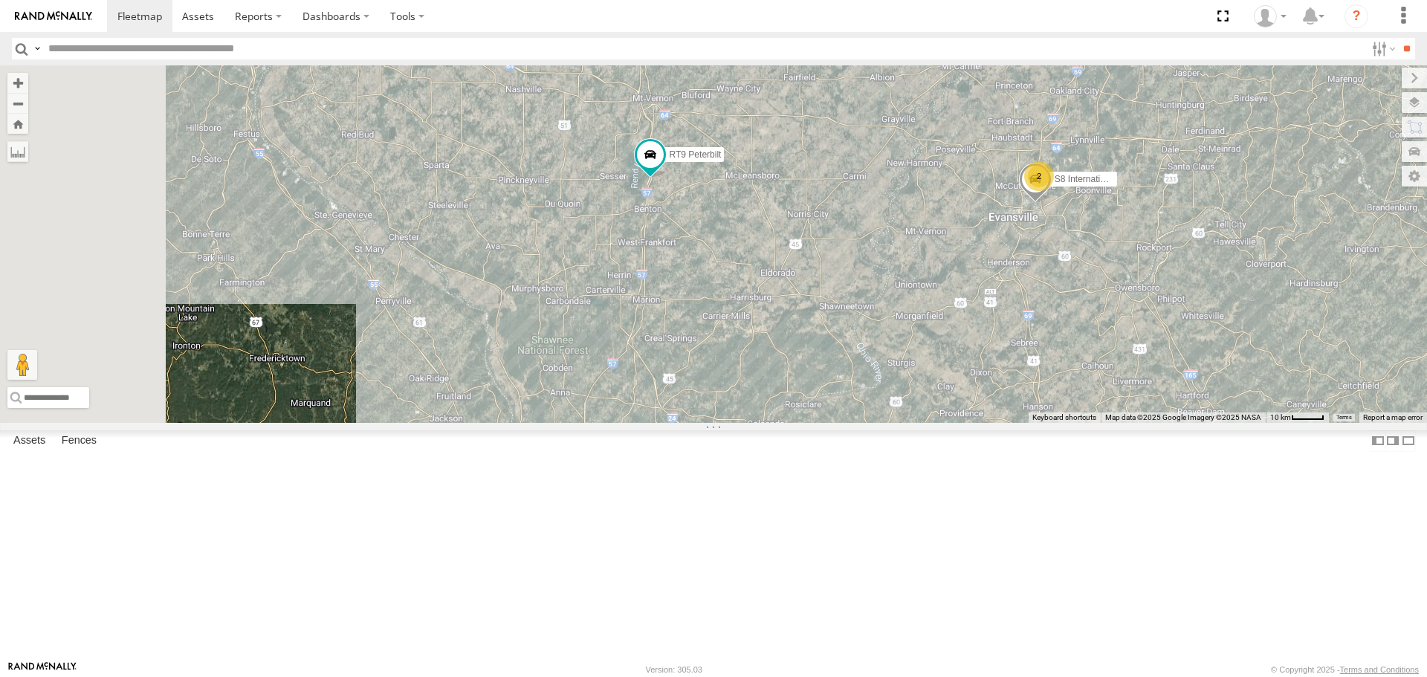
drag, startPoint x: 860, startPoint y: 485, endPoint x: 1137, endPoint y: 464, distance: 278.1
click at [1137, 422] on div "RT9 Peterbilt S8 International 4300 2" at bounding box center [713, 243] width 1427 height 357
